Goal: Task Accomplishment & Management: Complete application form

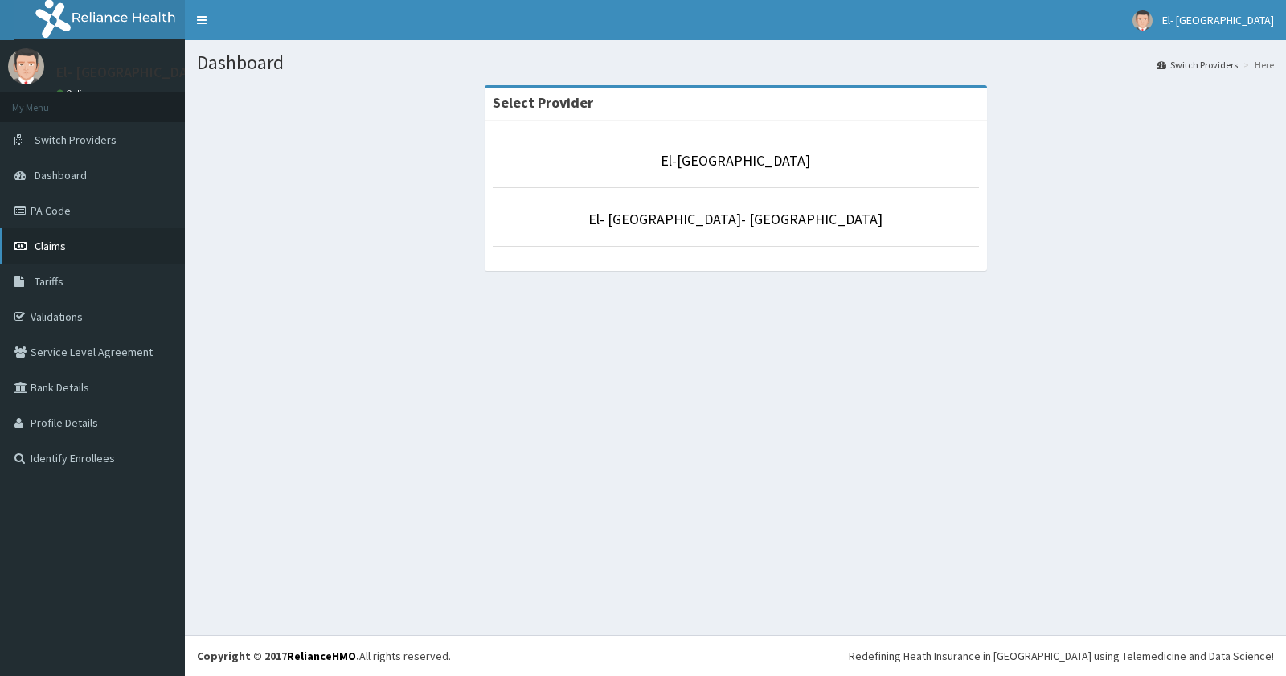
click at [44, 236] on link "Claims" at bounding box center [92, 245] width 185 height 35
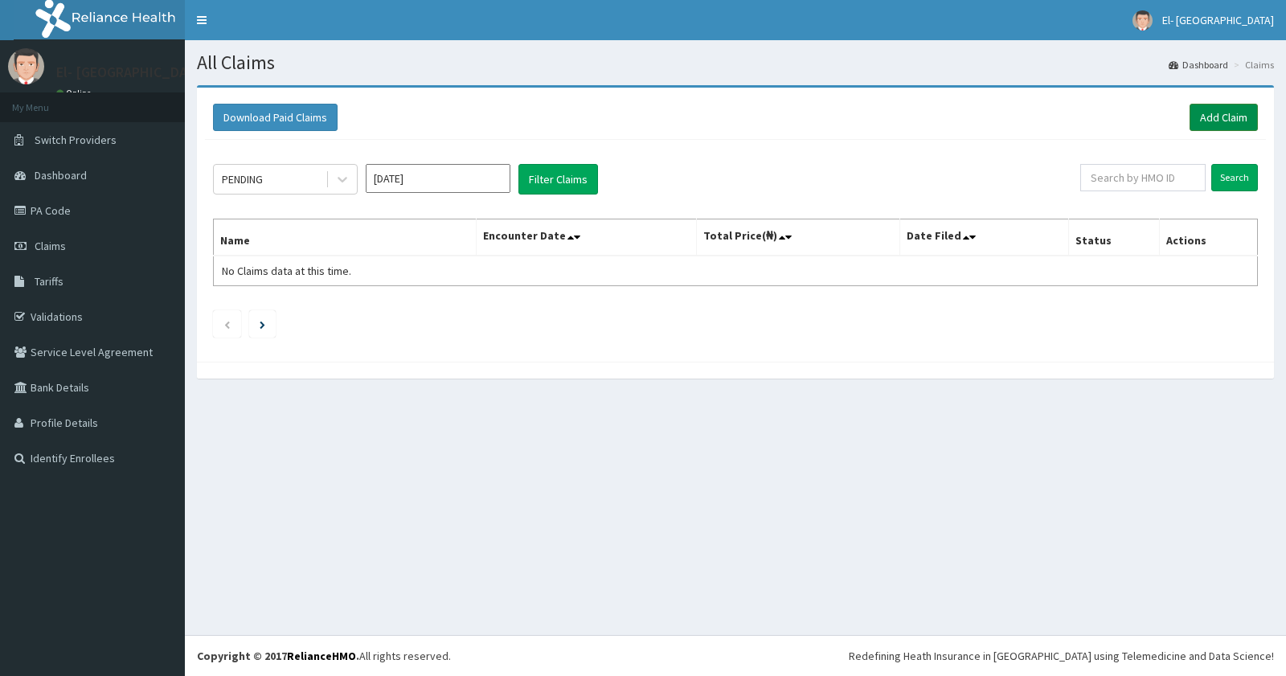
drag, startPoint x: 0, startPoint y: 0, endPoint x: 1218, endPoint y: 108, distance: 1222.5
click at [1218, 108] on link "Add Claim" at bounding box center [1224, 117] width 68 height 27
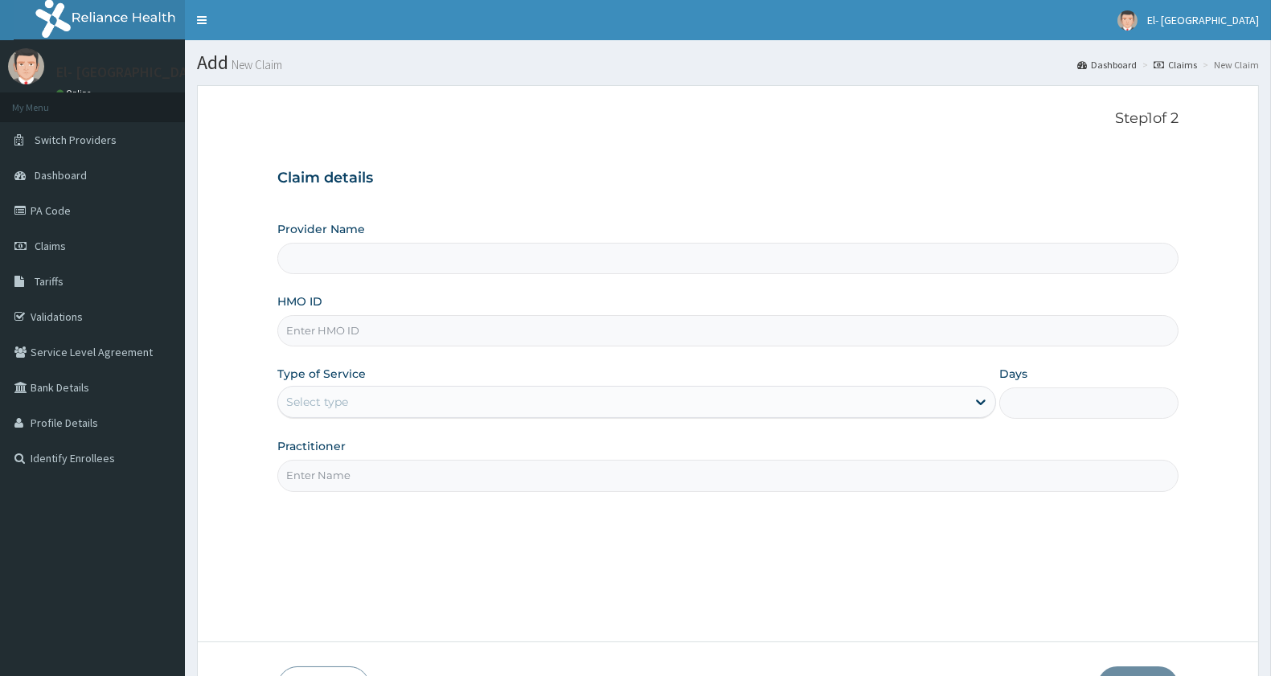
type input "El-Dunamis Medical Centre"
click at [346, 332] on input "HMO ID" at bounding box center [727, 330] width 901 height 31
type input "gsv/10215/e"
click at [371, 399] on div "Select type" at bounding box center [622, 402] width 688 height 26
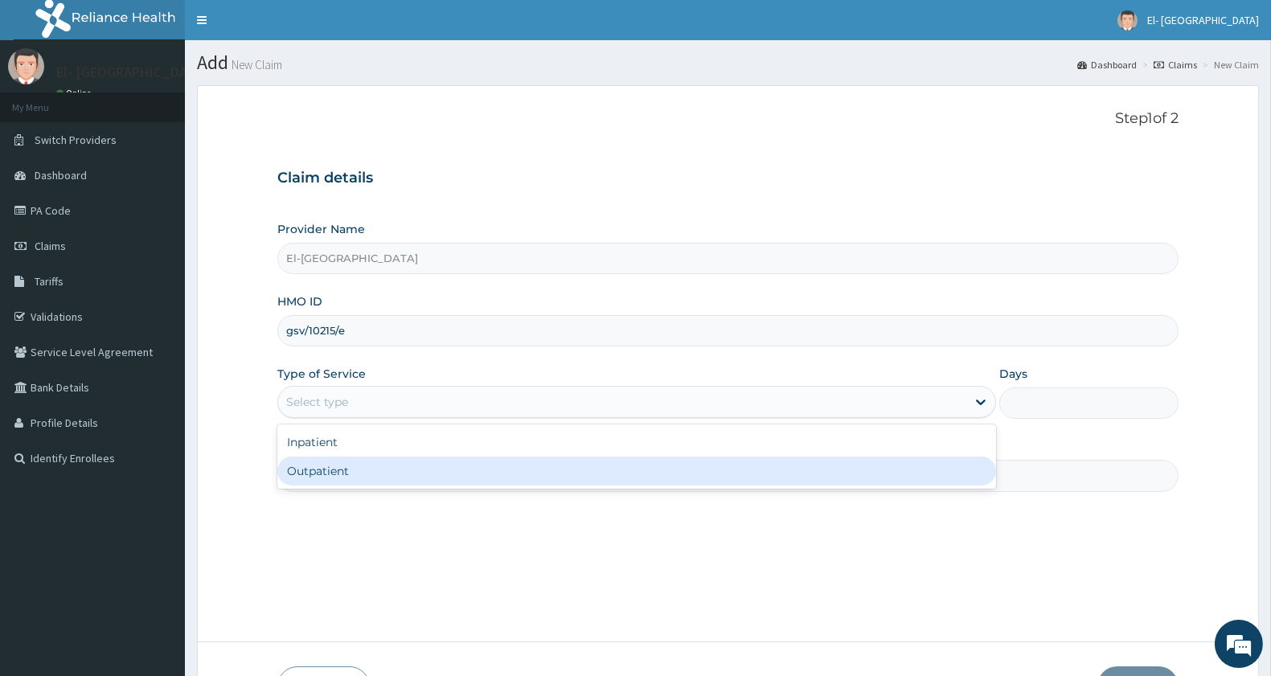
click at [342, 467] on div "Outpatient" at bounding box center [636, 471] width 719 height 29
type input "1"
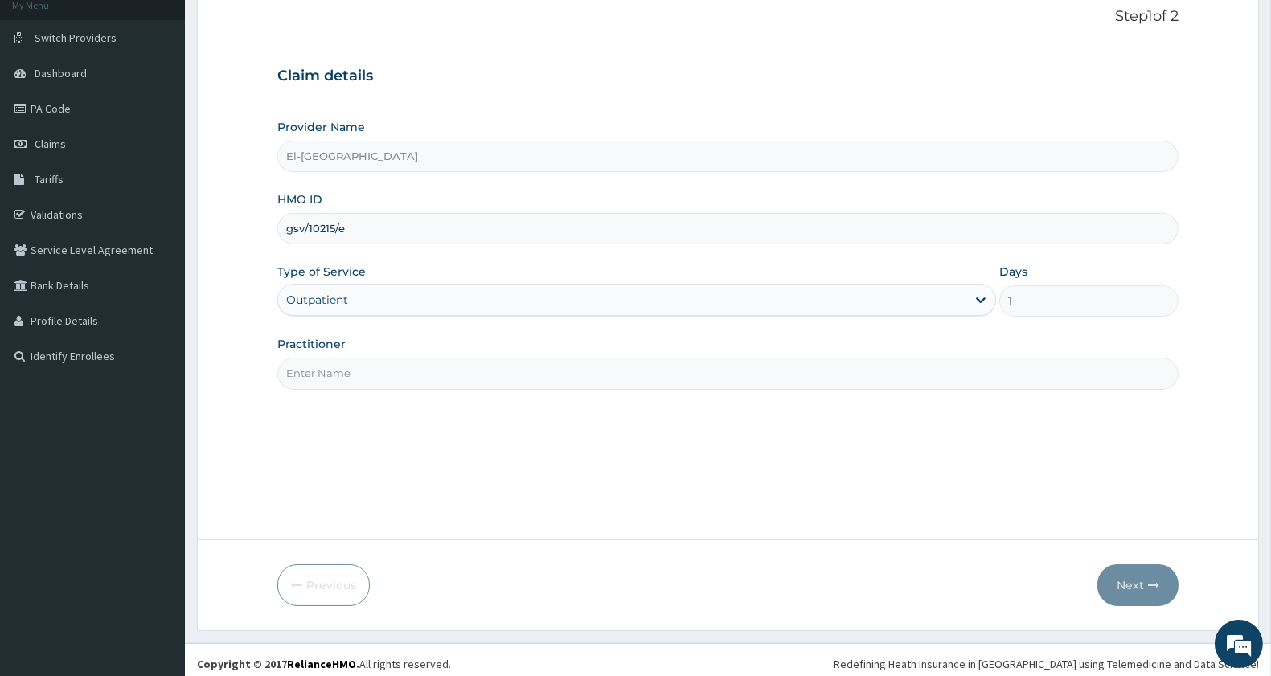
scroll to position [110, 0]
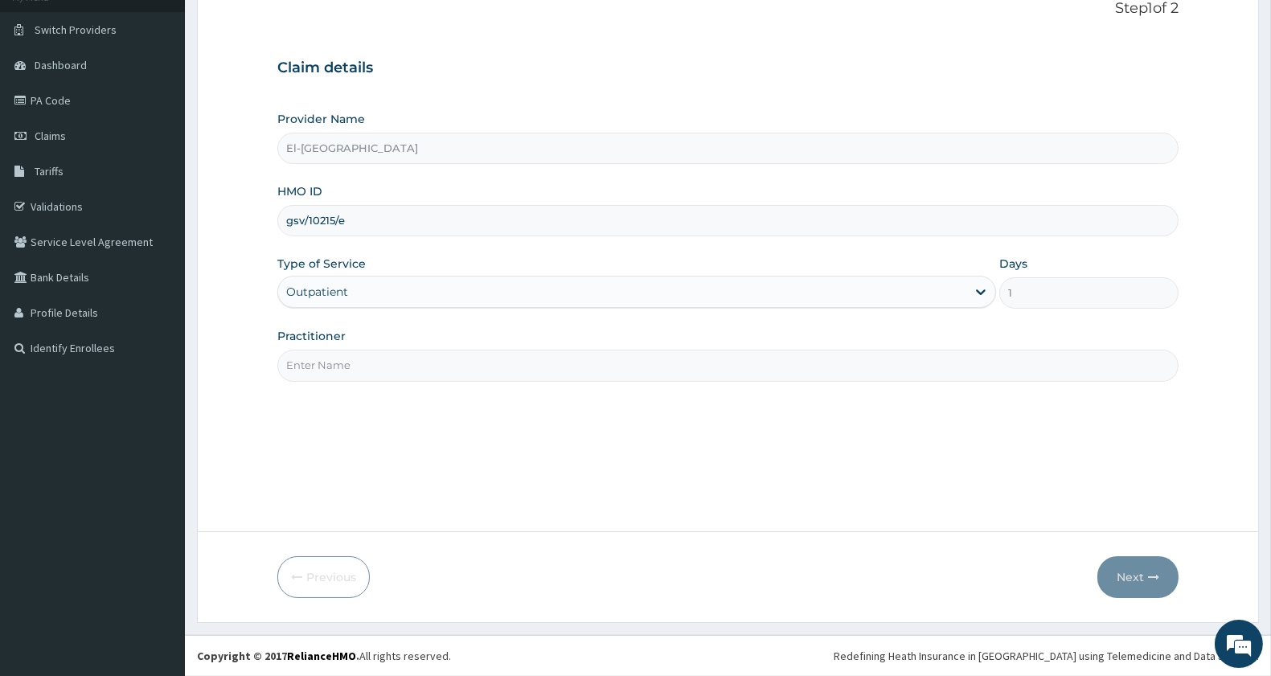
click at [374, 364] on input "Practitioner" at bounding box center [727, 365] width 901 height 31
click at [379, 360] on input "Practitioner" at bounding box center [727, 365] width 901 height 31
type input "d"
type input "DR KINGSLEY"
click at [1121, 569] on button "Next" at bounding box center [1137, 577] width 81 height 42
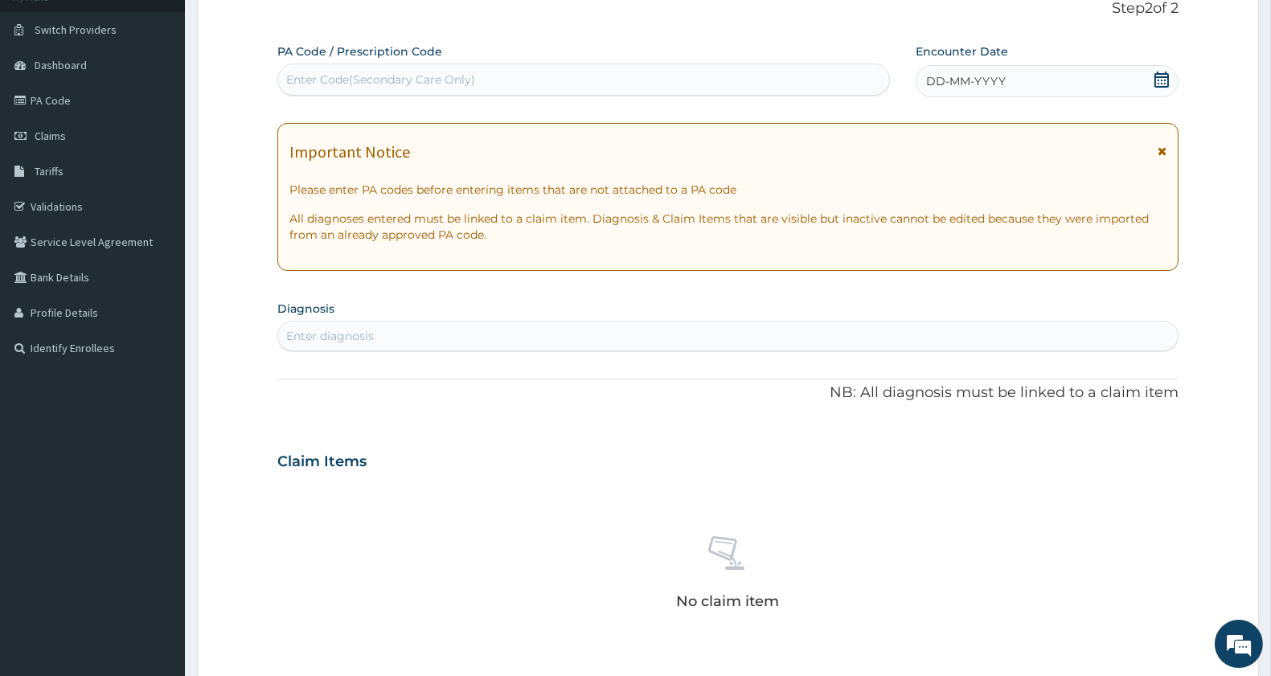
click at [362, 73] on div "Enter Code(Secondary Care Only)" at bounding box center [380, 80] width 189 height 16
type input "PA/9E41AF"
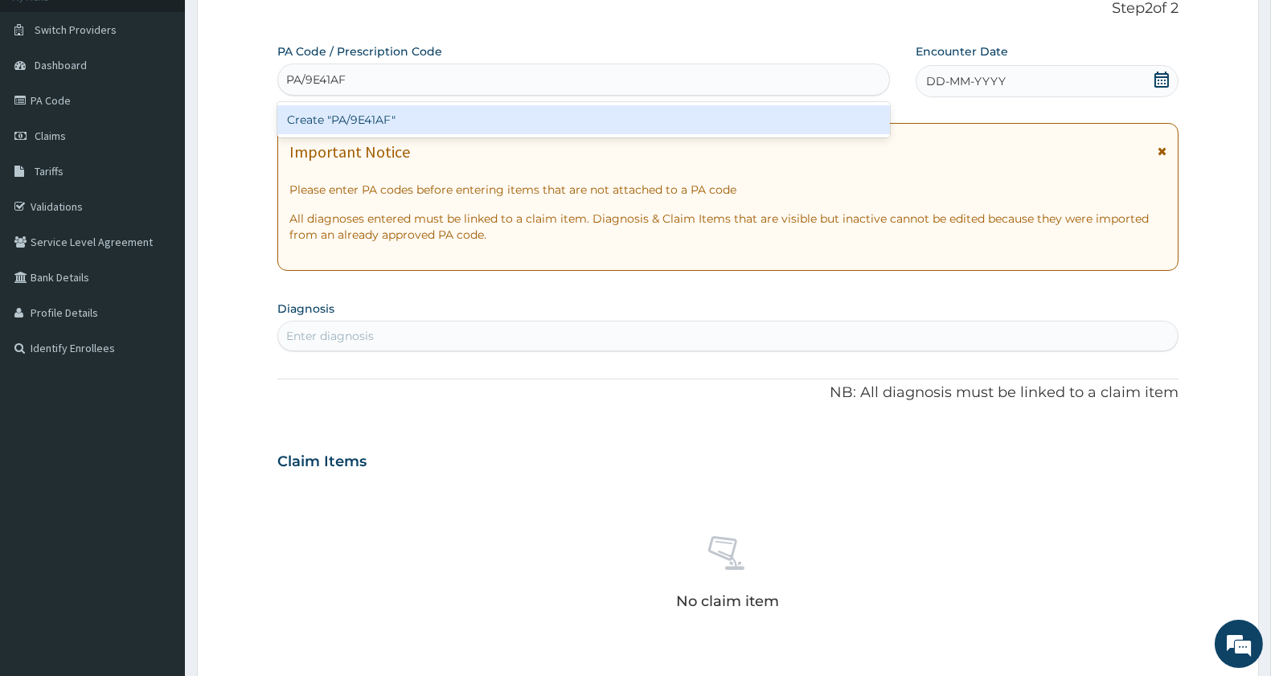
click at [387, 121] on div "Create "PA/9E41AF"" at bounding box center [583, 119] width 612 height 29
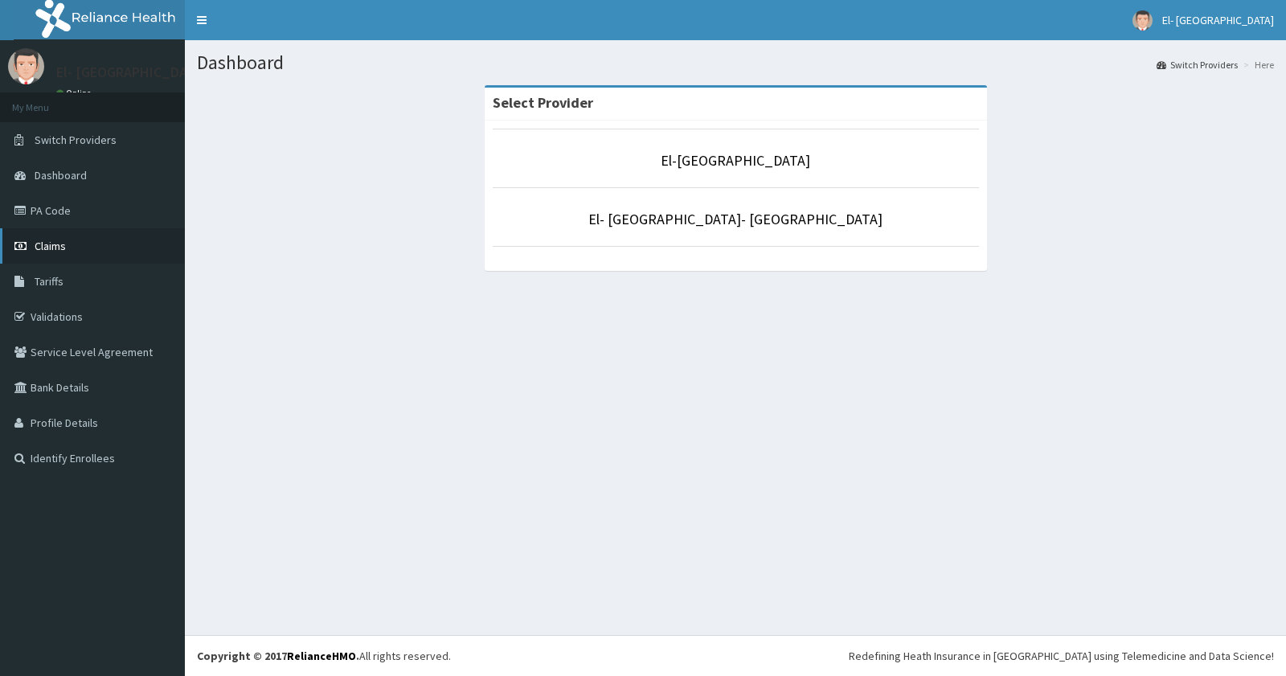
click at [49, 246] on span "Claims" at bounding box center [50, 246] width 31 height 14
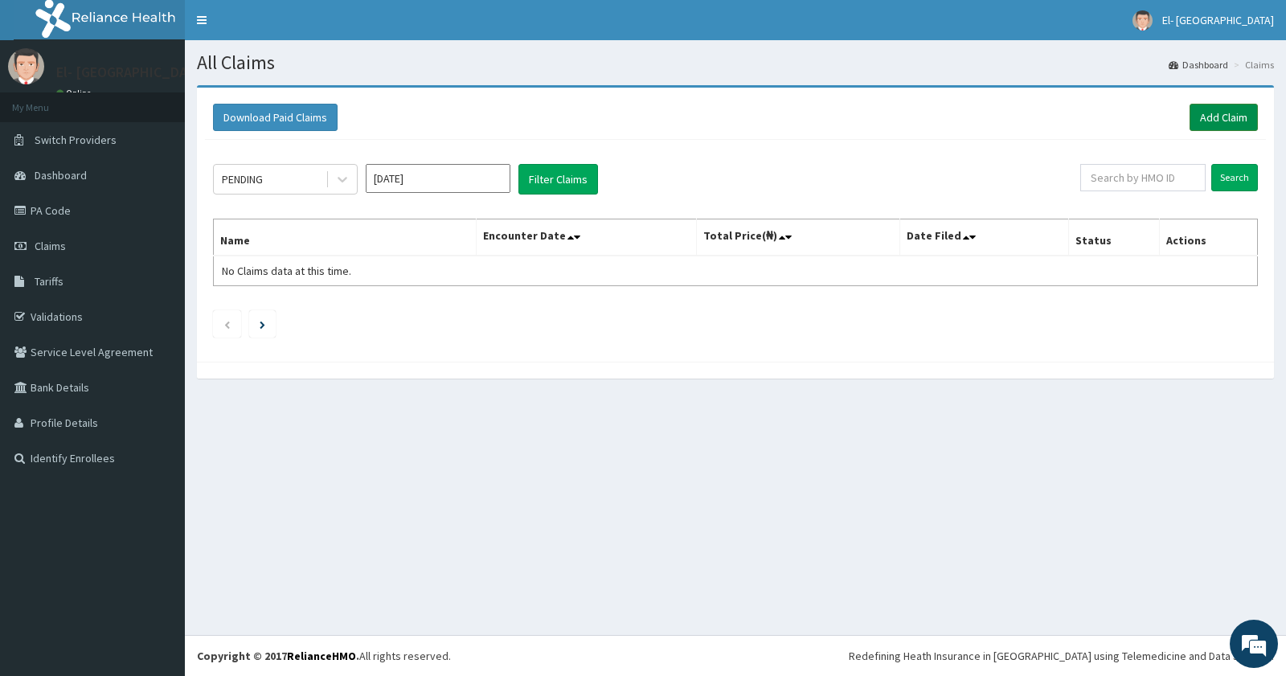
click at [1202, 105] on link "Add Claim" at bounding box center [1224, 117] width 68 height 27
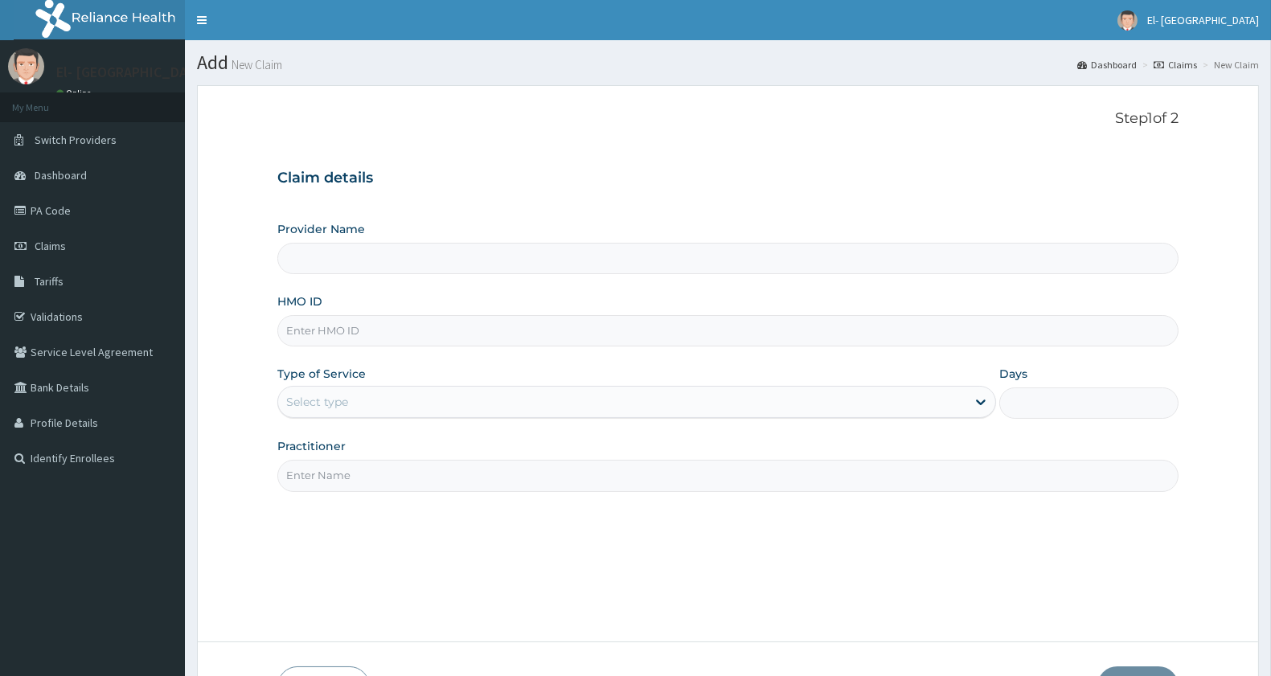
type input "El-[GEOGRAPHIC_DATA]"
drag, startPoint x: 340, startPoint y: 333, endPoint x: 331, endPoint y: 335, distance: 9.2
click at [340, 333] on input "HMO ID" at bounding box center [727, 330] width 901 height 31
type input "GSV/10215/E"
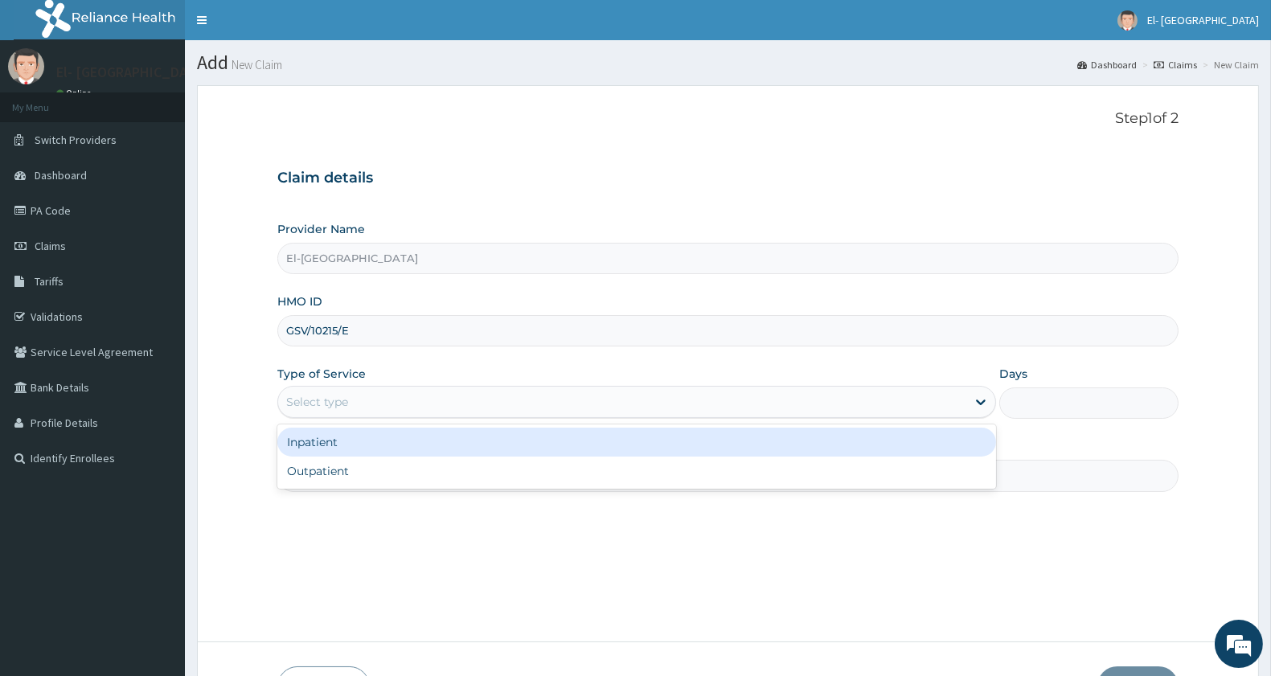
click at [383, 404] on div "Select type" at bounding box center [622, 402] width 688 height 26
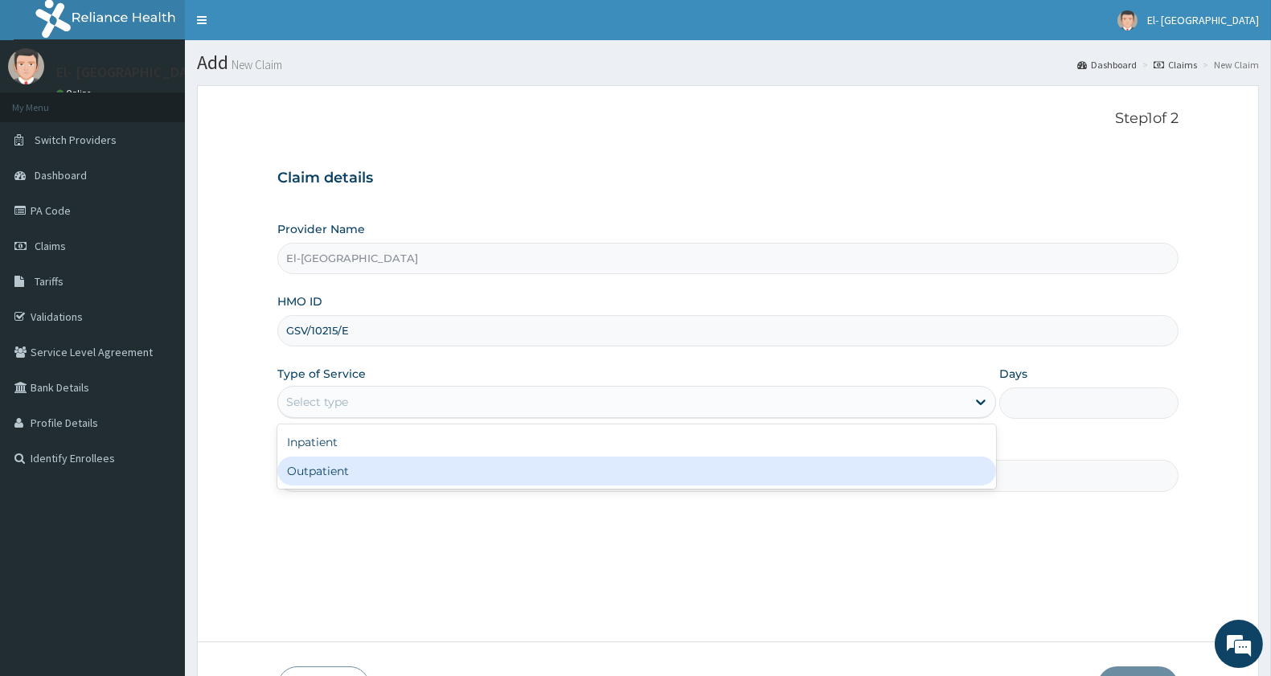
click at [338, 466] on div "Outpatient" at bounding box center [636, 471] width 719 height 29
type input "1"
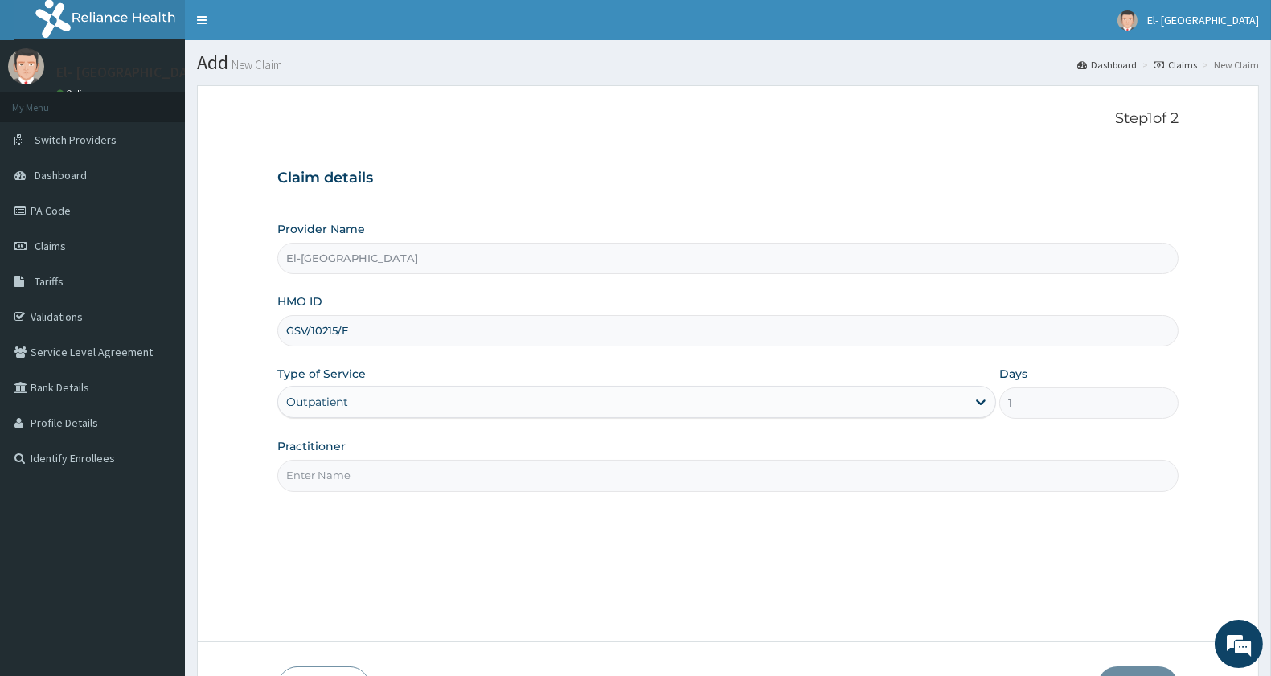
click at [359, 469] on input "Practitioner" at bounding box center [727, 475] width 901 height 31
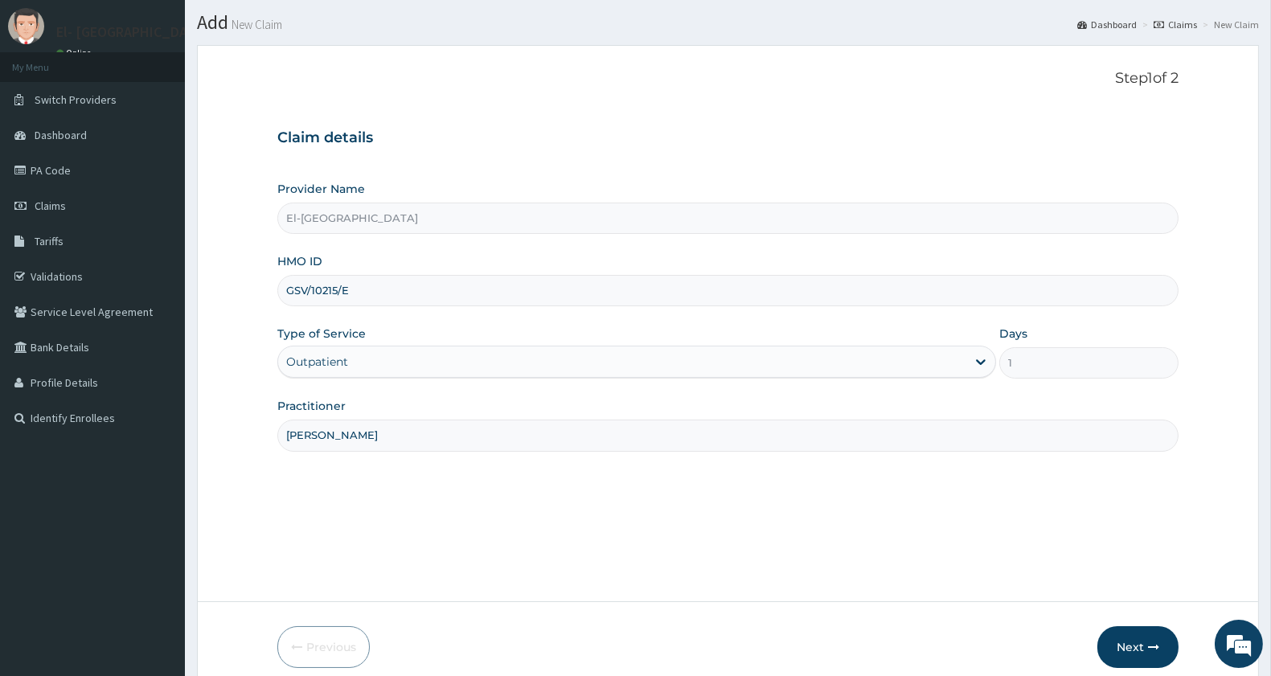
scroll to position [110, 0]
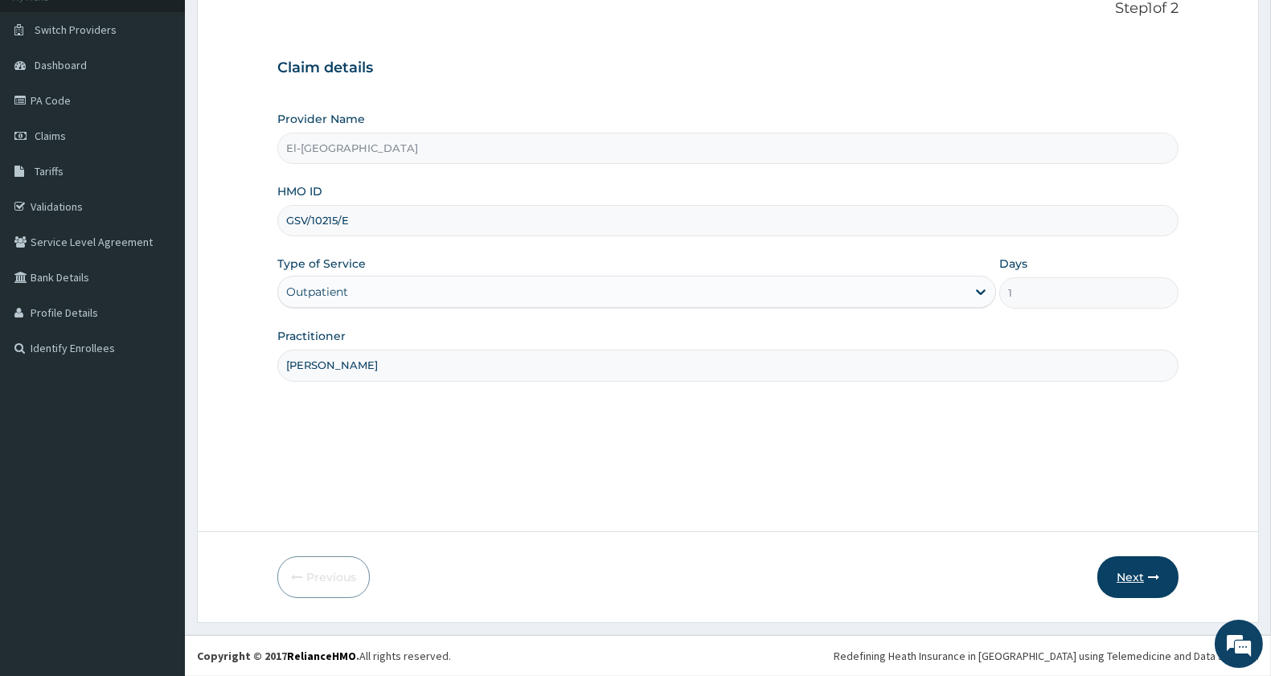
type input "[PERSON_NAME]"
click at [1148, 575] on icon "button" at bounding box center [1153, 576] width 11 height 11
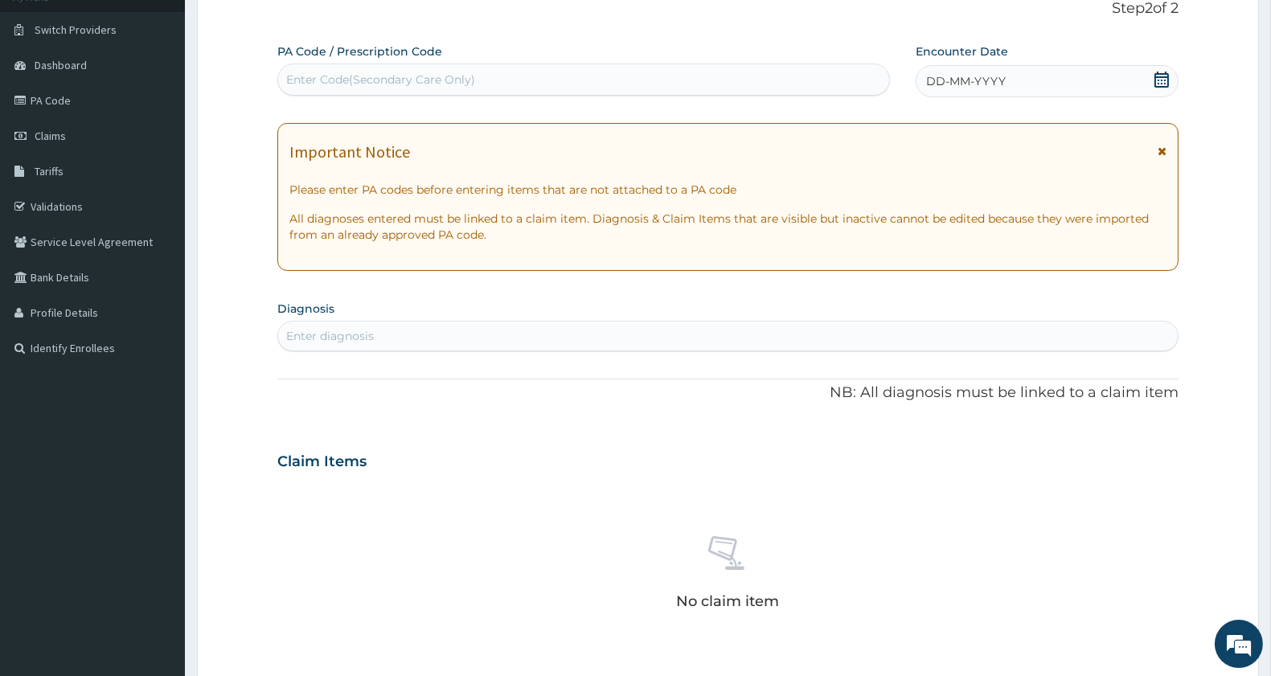
click at [518, 68] on div "Enter Code(Secondary Care Only)" at bounding box center [583, 80] width 611 height 26
type input "PA/9E41AF"
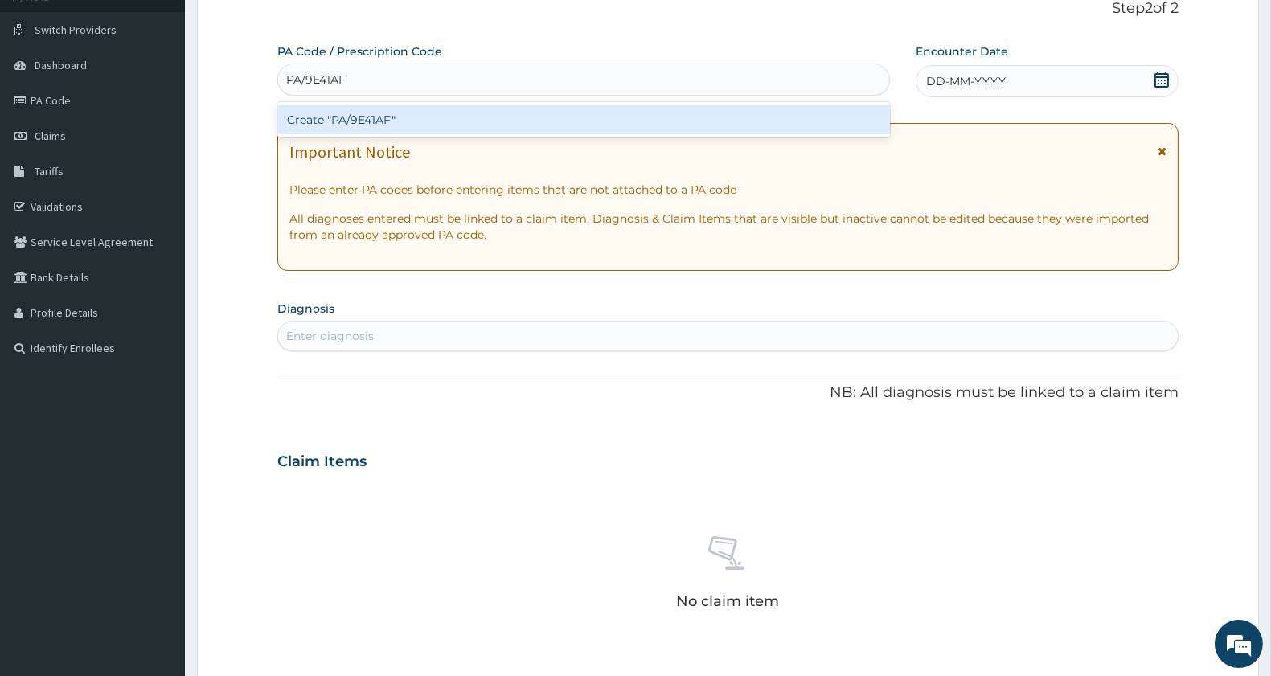
drag, startPoint x: 375, startPoint y: 134, endPoint x: 378, endPoint y: 119, distance: 15.6
click at [376, 127] on div "Create "PA/9E41AF"" at bounding box center [583, 119] width 612 height 35
click at [378, 119] on div "Create "PA/9E41AF"" at bounding box center [583, 119] width 612 height 29
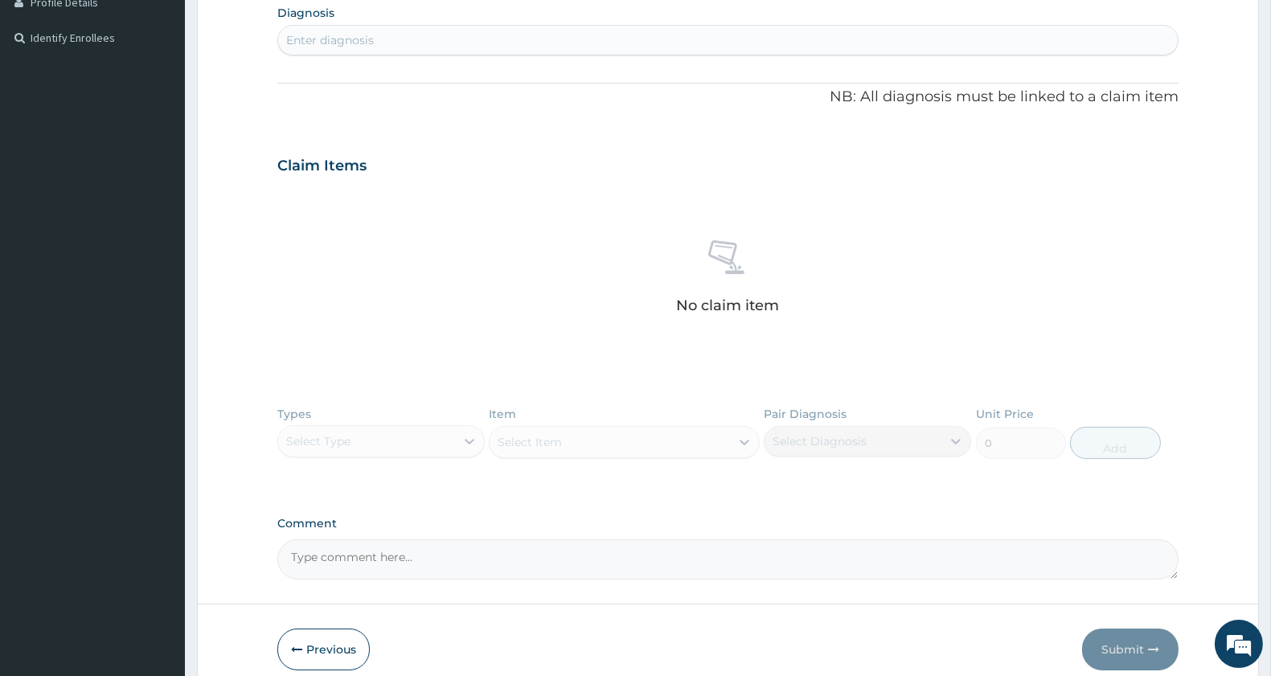
scroll to position [493, 0]
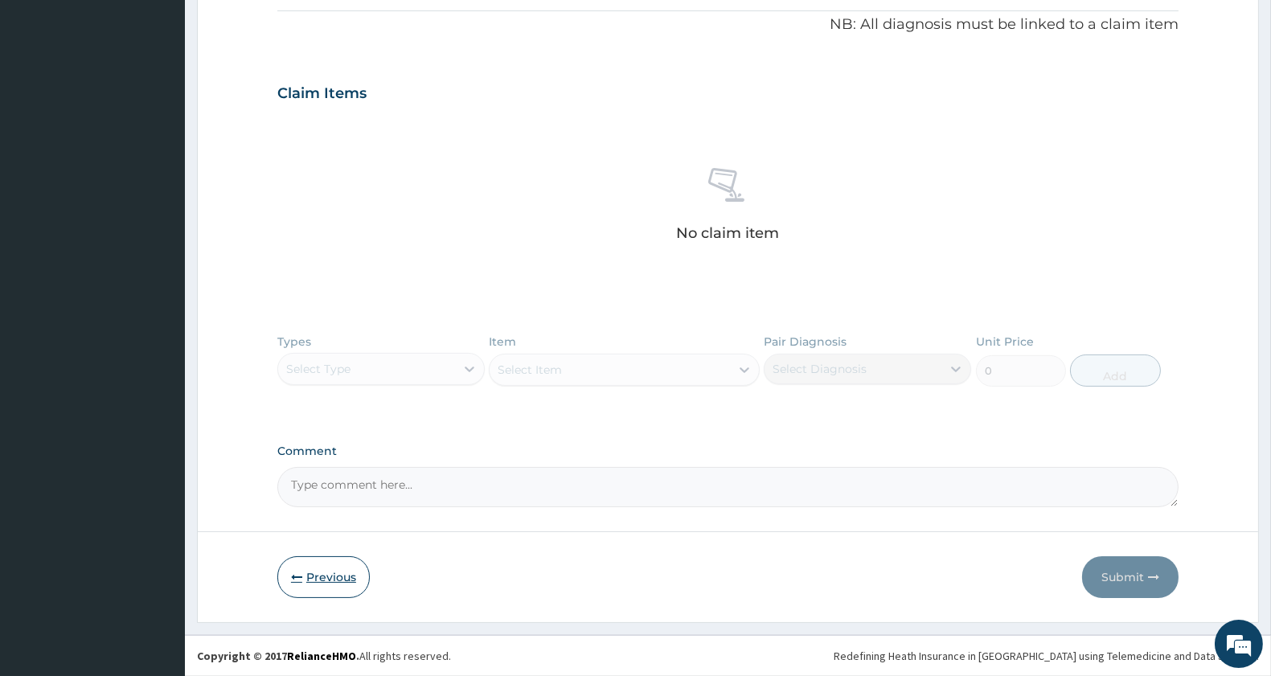
click at [306, 569] on button "Previous" at bounding box center [323, 577] width 92 height 42
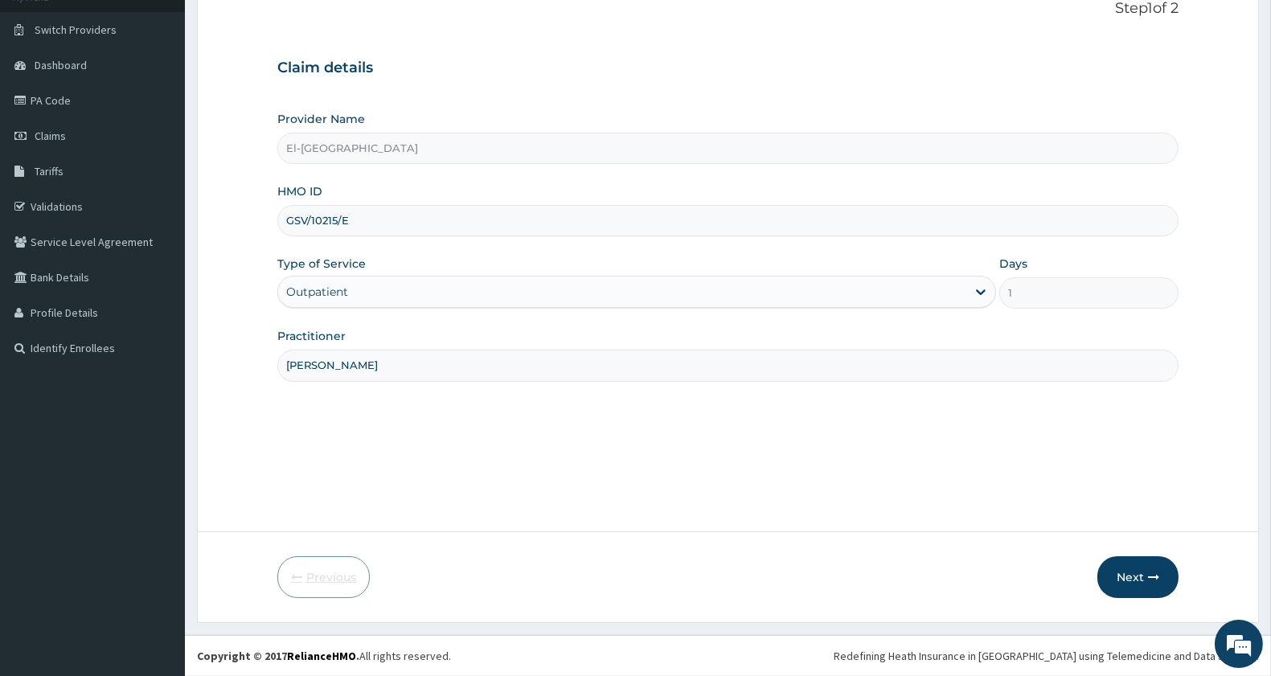
scroll to position [110, 0]
click at [362, 223] on input "GSV/10215/E" at bounding box center [727, 220] width 901 height 31
type input "GSV/10215/D"
click at [1140, 580] on button "Next" at bounding box center [1137, 577] width 81 height 42
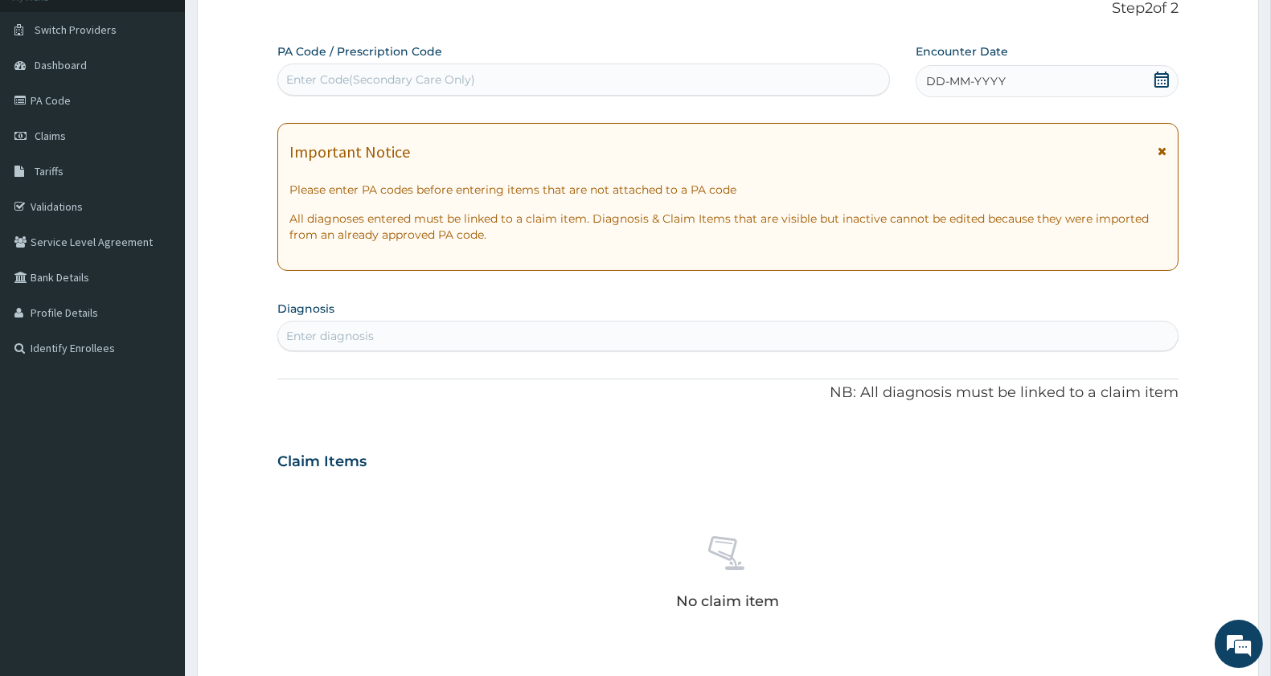
click at [392, 79] on div "Enter Code(Secondary Care Only)" at bounding box center [380, 80] width 189 height 16
type input "PA/50C404"
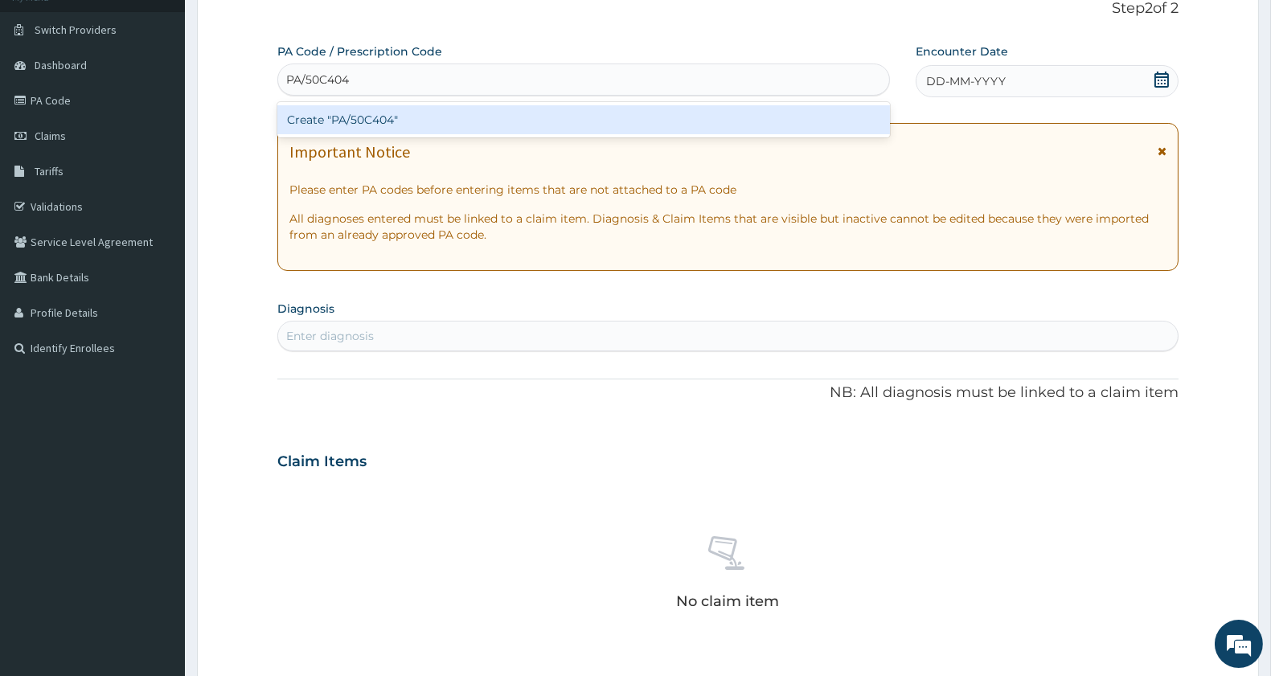
click at [461, 119] on div "Create "PA/50C404"" at bounding box center [583, 119] width 612 height 29
